Goal: Use online tool/utility

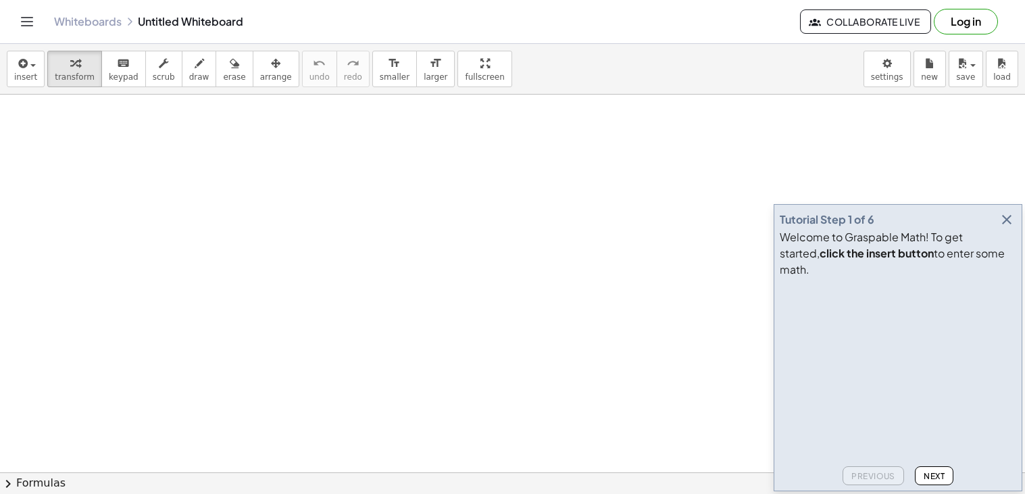
click at [1009, 228] on icon "button" at bounding box center [1007, 219] width 16 height 16
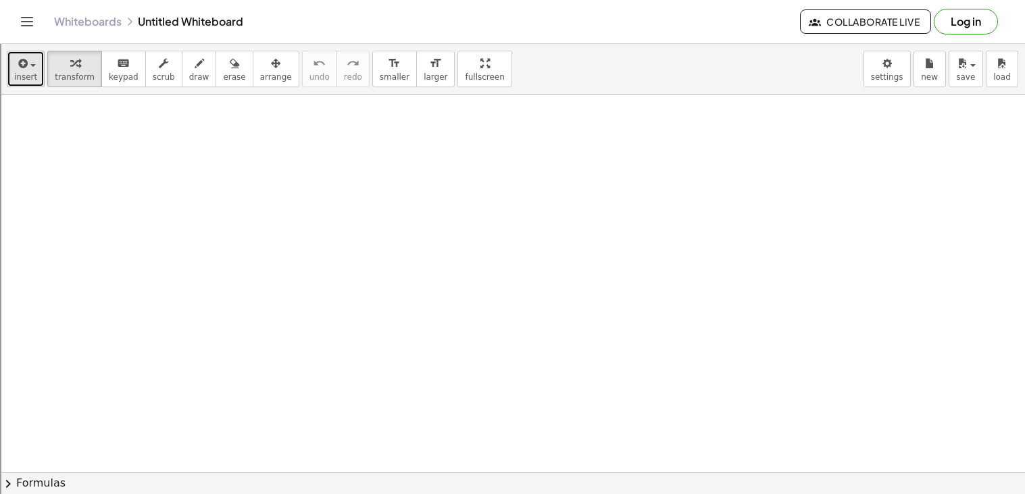
click at [32, 69] on div "button" at bounding box center [25, 63] width 23 height 16
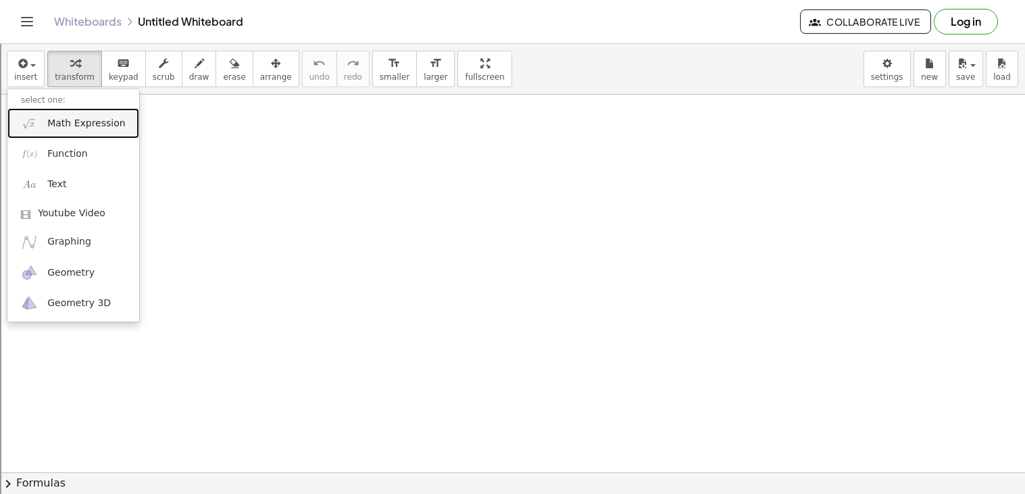
click at [68, 123] on span "Math Expression" at bounding box center [86, 124] width 78 height 14
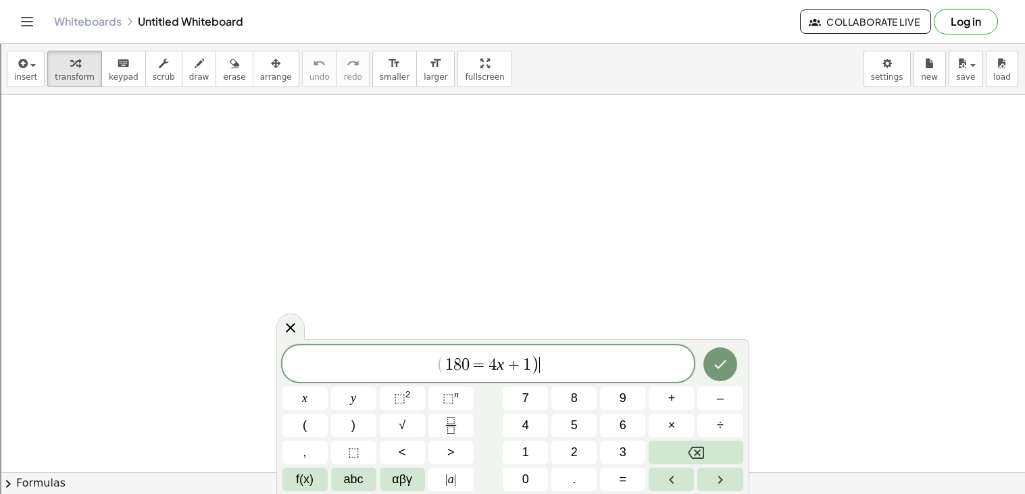
click at [486, 368] on span "=" at bounding box center [480, 365] width 20 height 16
click at [537, 365] on span ")" at bounding box center [535, 365] width 9 height 20
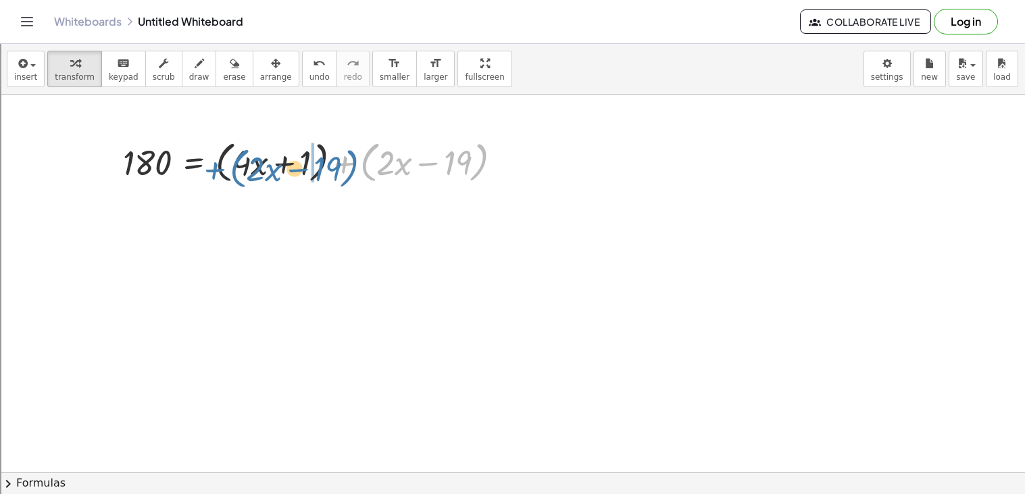
drag, startPoint x: 366, startPoint y: 172, endPoint x: 239, endPoint y: 171, distance: 127.0
click at [239, 171] on div at bounding box center [317, 161] width 403 height 51
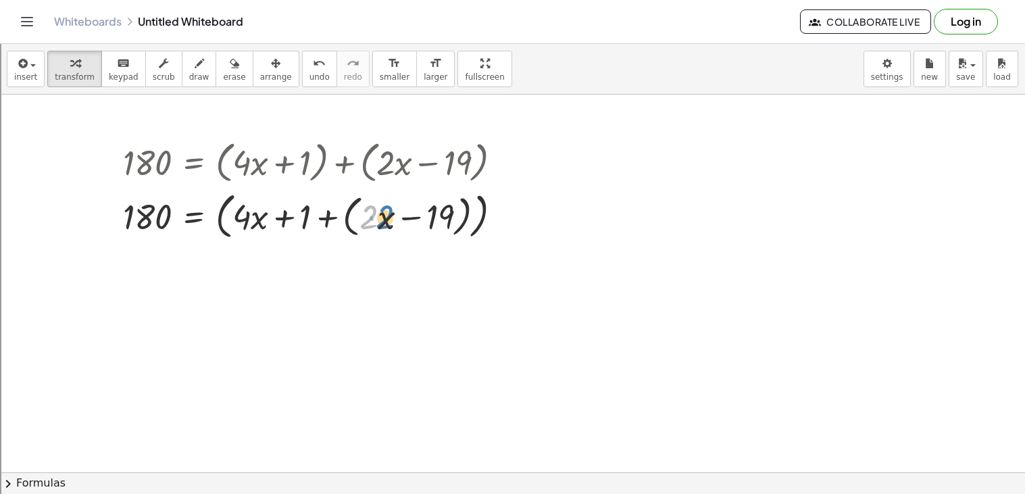
click at [375, 216] on div at bounding box center [317, 215] width 403 height 56
drag, startPoint x: 411, startPoint y: 218, endPoint x: 289, endPoint y: 219, distance: 121.6
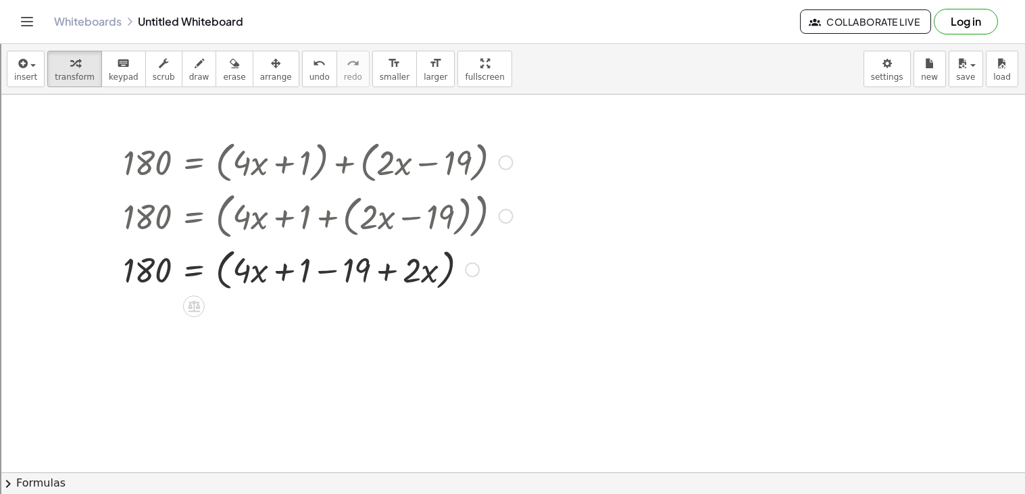
click at [324, 265] on div at bounding box center [317, 268] width 403 height 51
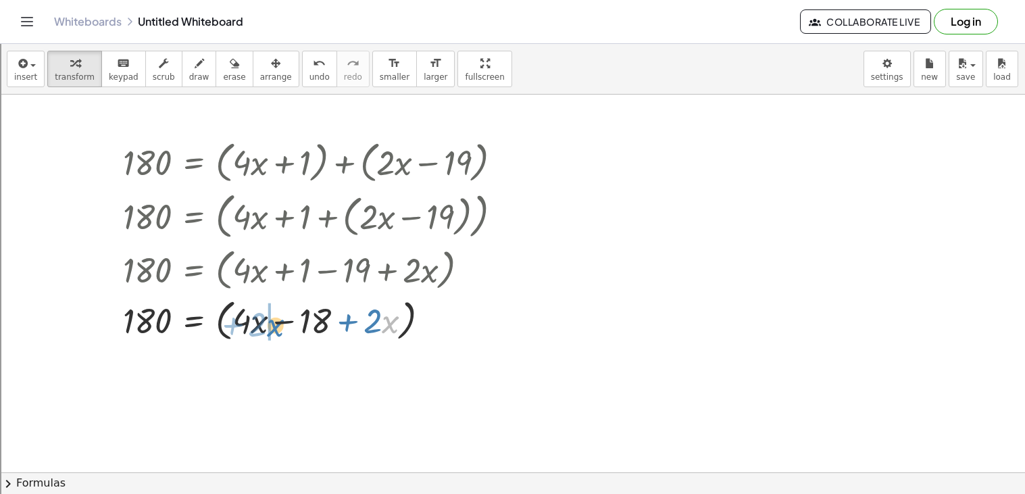
drag, startPoint x: 382, startPoint y: 323, endPoint x: 267, endPoint y: 326, distance: 114.9
click at [267, 326] on div at bounding box center [317, 319] width 403 height 51
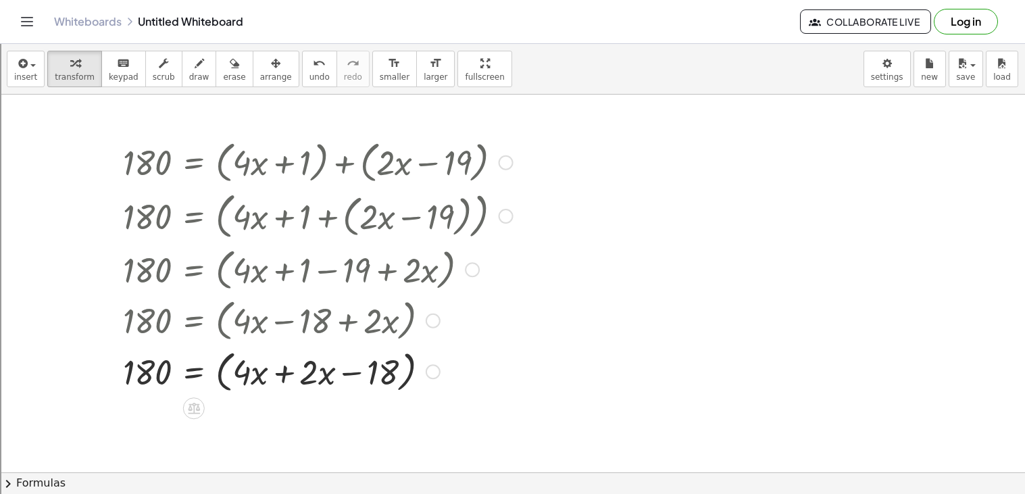
click at [285, 376] on div at bounding box center [317, 370] width 403 height 51
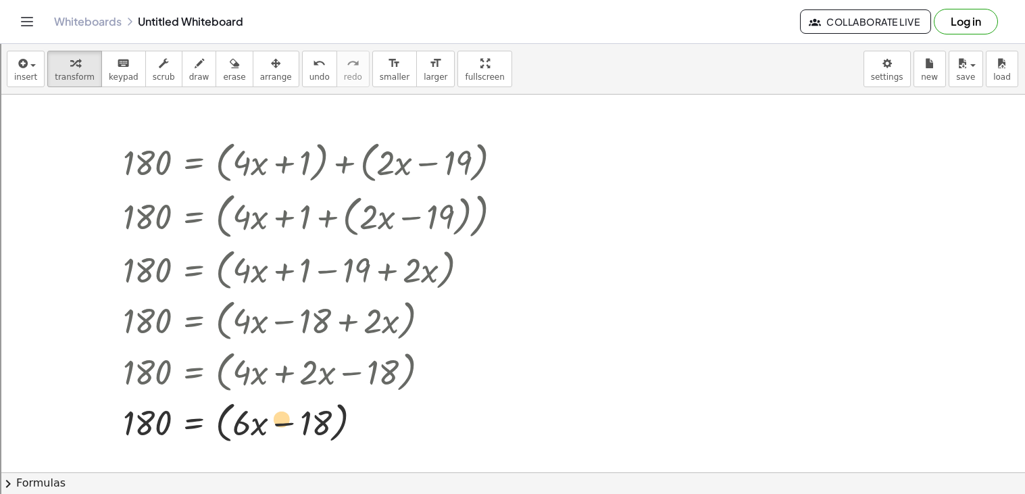
drag, startPoint x: 284, startPoint y: 430, endPoint x: 314, endPoint y: 432, distance: 29.8
click at [314, 432] on div at bounding box center [317, 421] width 403 height 51
drag, startPoint x: 318, startPoint y: 426, endPoint x: 164, endPoint y: 428, distance: 154.1
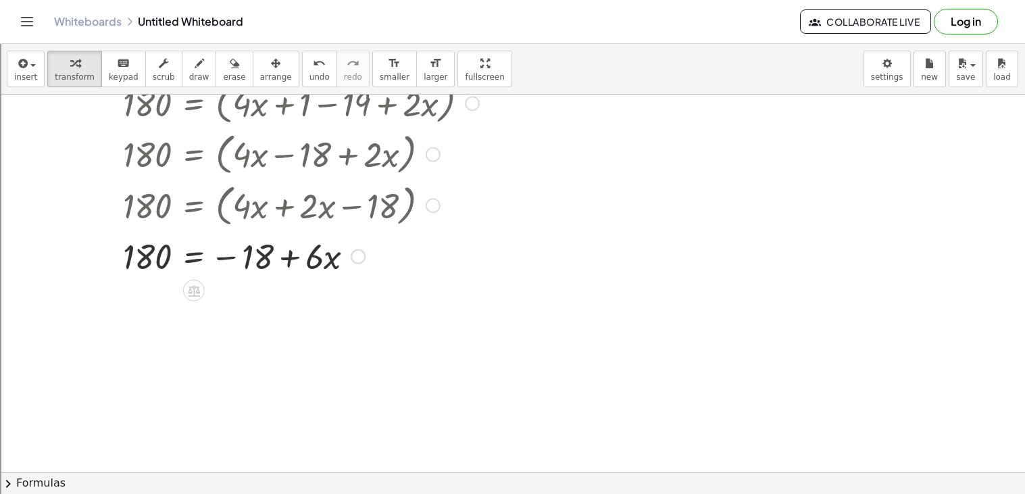
scroll to position [186, 0]
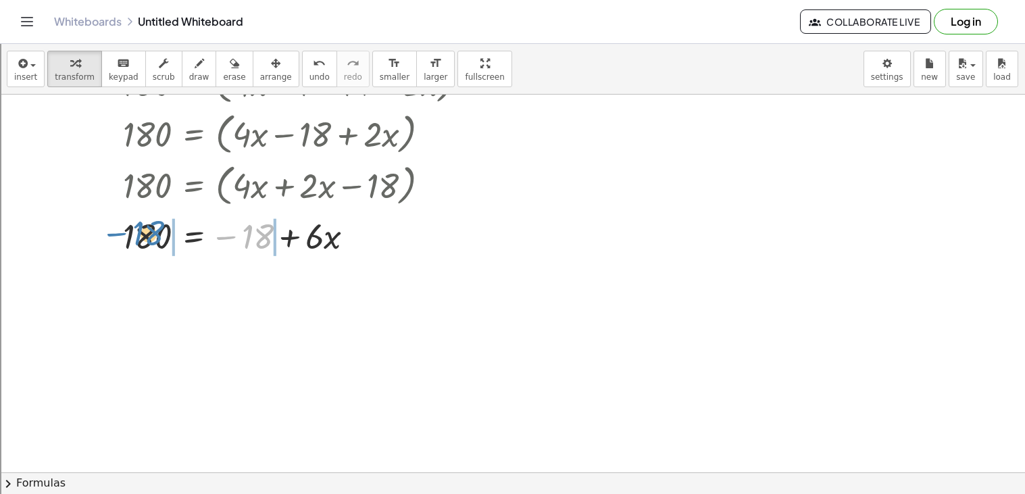
drag, startPoint x: 249, startPoint y: 237, endPoint x: 143, endPoint y: 237, distance: 106.1
click at [143, 237] on div at bounding box center [317, 235] width 403 height 46
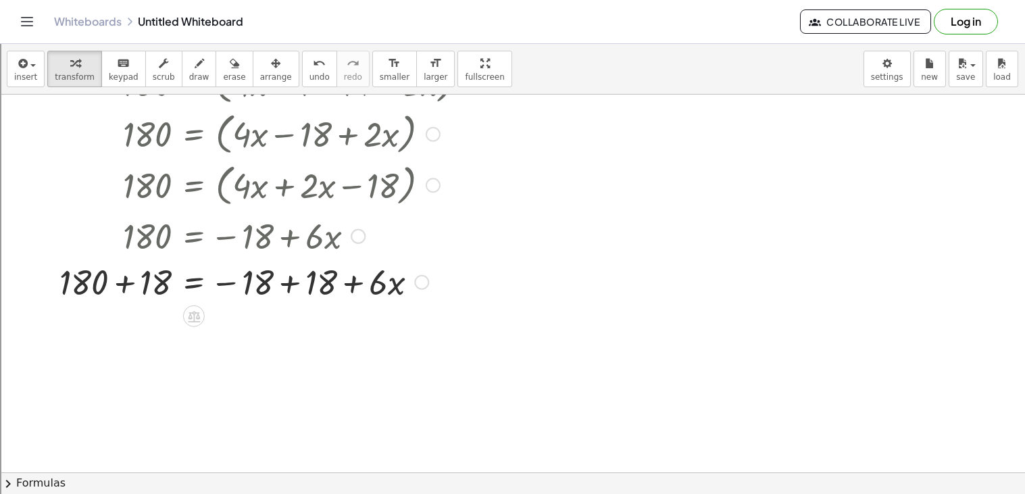
click at [126, 281] on div at bounding box center [286, 281] width 467 height 46
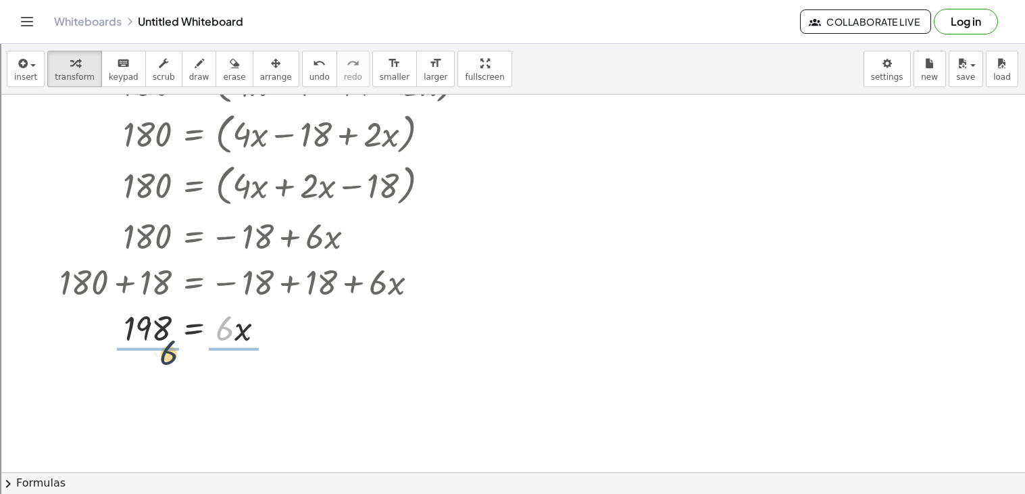
drag, startPoint x: 230, startPoint y: 340, endPoint x: 162, endPoint y: 368, distance: 73.6
click at [162, 368] on div "180 = + ( + · 4 · x + 1 ) + ( + · 2 · x − 19 ) 180 = ( + · 4 · x + 1 + ( + · 2 …" at bounding box center [512, 330] width 1025 height 844
click at [155, 331] on div at bounding box center [284, 327] width 466 height 46
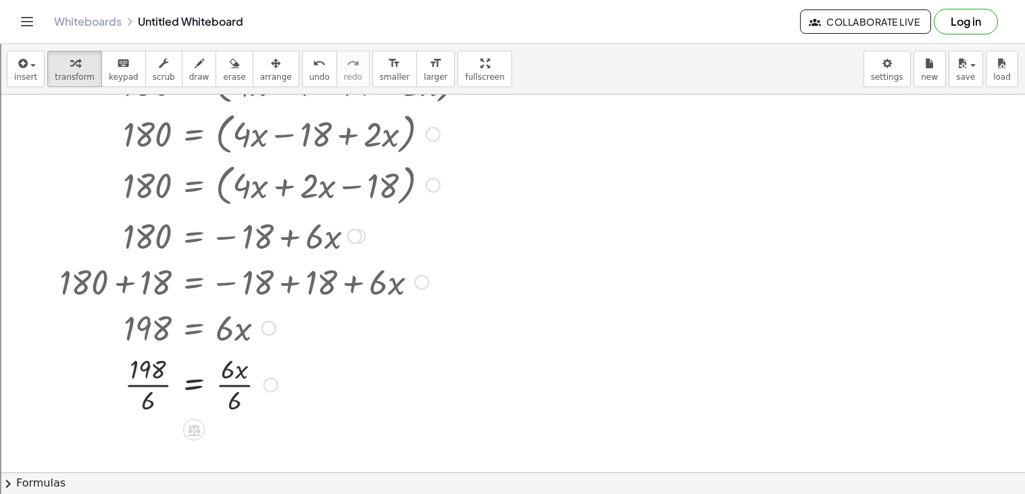
click at [153, 386] on div at bounding box center [286, 384] width 467 height 68
click at [238, 393] on div at bounding box center [286, 384] width 467 height 68
